Goal: Obtain resource: Obtain resource

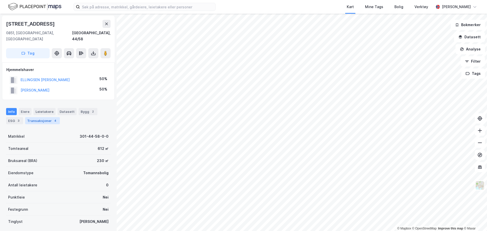
click at [53, 118] on div "4" at bounding box center [55, 120] width 5 height 5
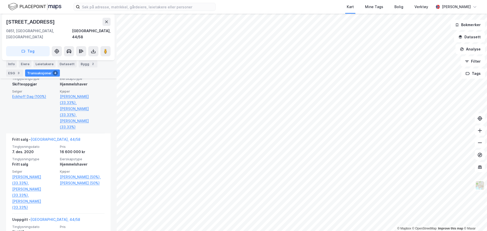
scroll to position [127, 0]
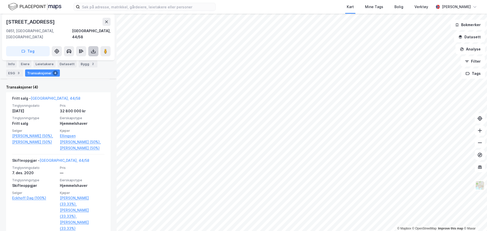
click at [94, 51] on icon at bounding box center [93, 51] width 2 height 1
click at [83, 59] on div "Last ned grunnbok" at bounding box center [68, 61] width 29 height 4
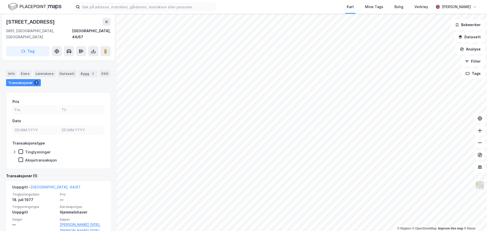
scroll to position [50, 0]
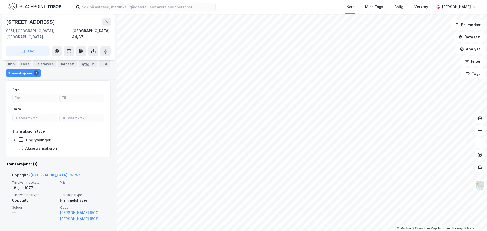
scroll to position [20, 0]
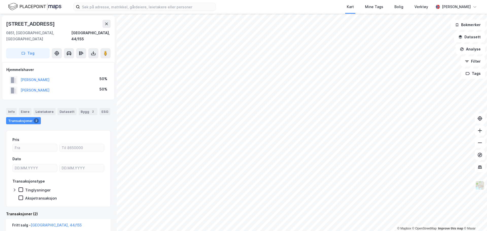
scroll to position [101, 0]
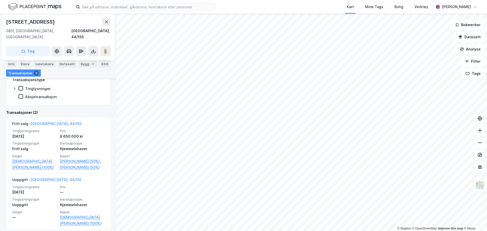
scroll to position [20, 0]
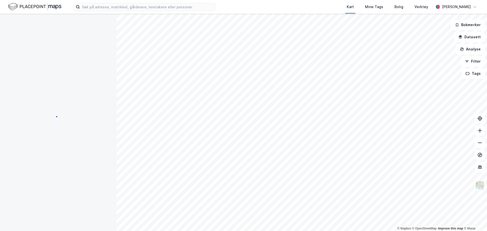
scroll to position [3, 0]
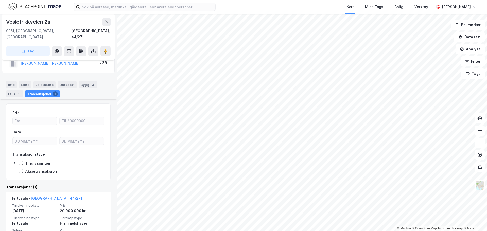
scroll to position [56, 0]
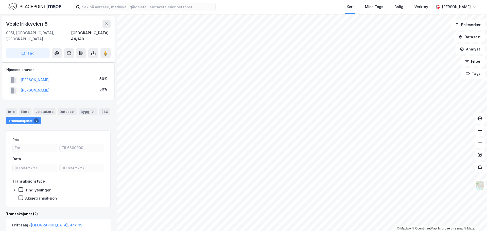
scroll to position [76, 0]
